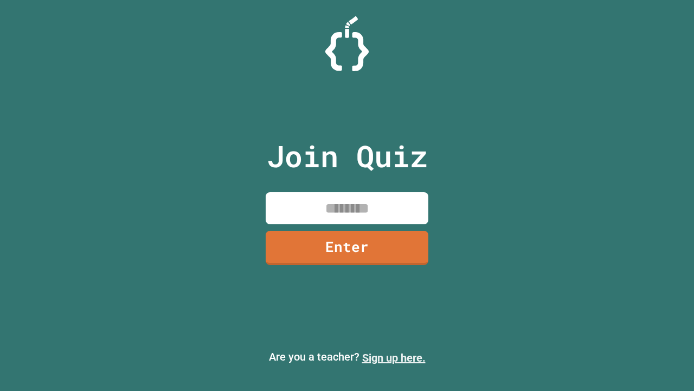
click at [394, 358] on link "Sign up here." at bounding box center [393, 357] width 63 height 13
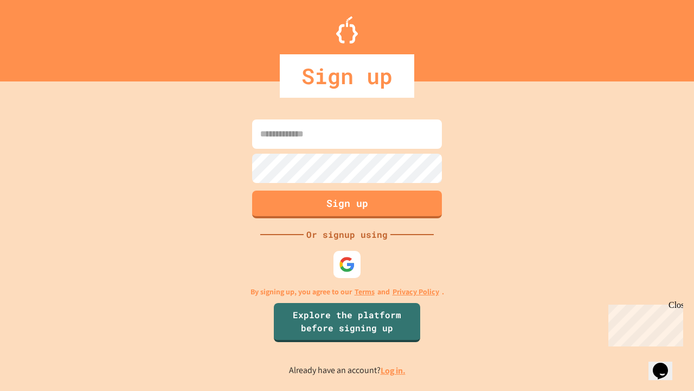
click at [394, 370] on link "Log in." at bounding box center [393, 370] width 25 height 11
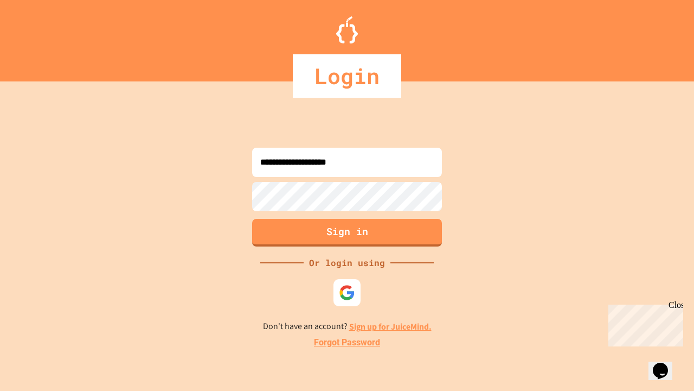
type input "**********"
